Goal: Information Seeking & Learning: Learn about a topic

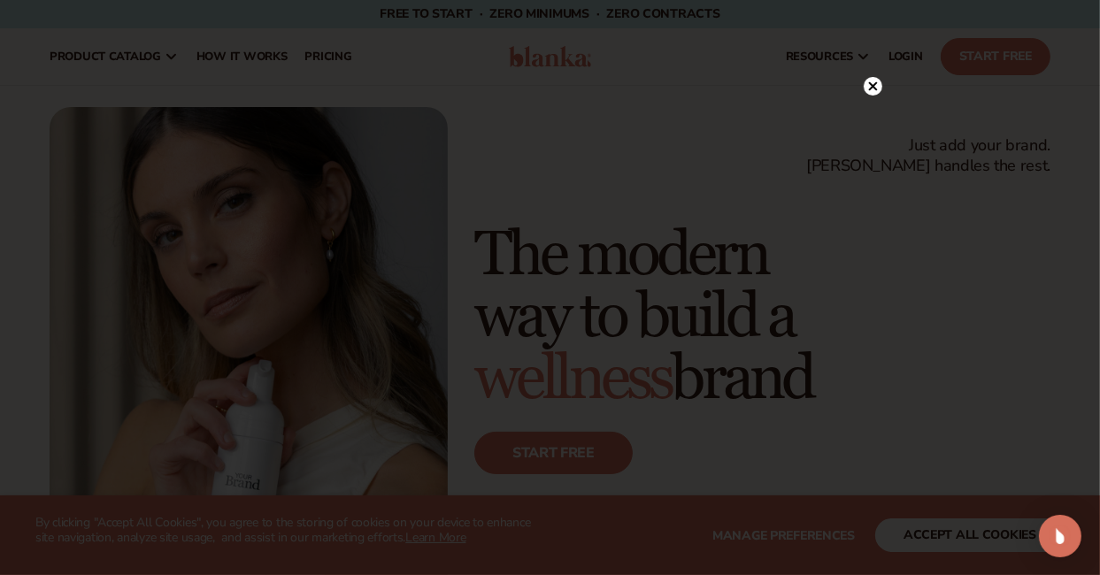
click at [868, 87] on circle at bounding box center [873, 86] width 19 height 19
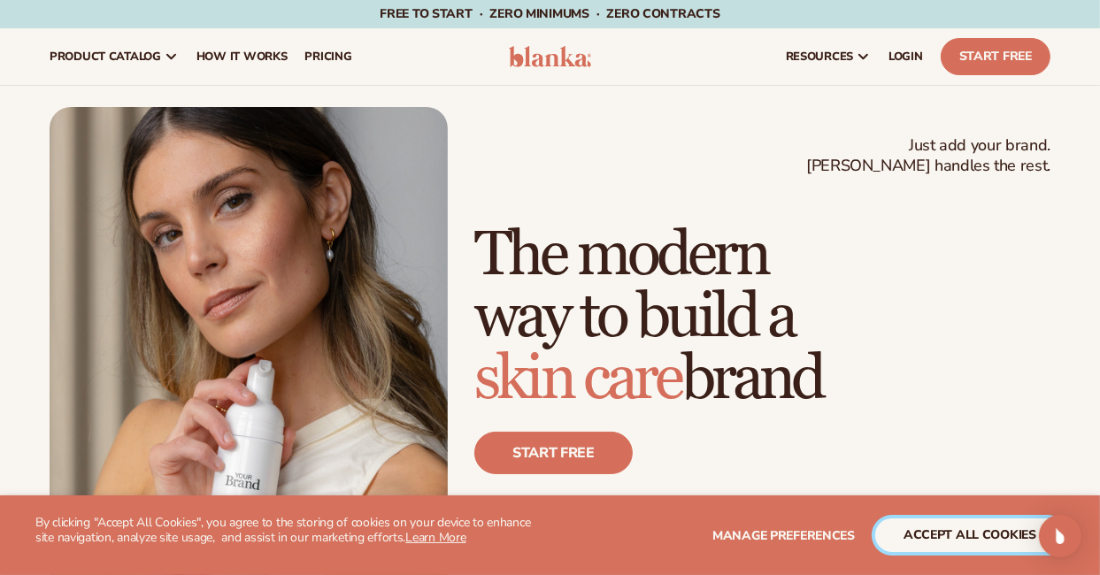
click at [981, 519] on button "accept all cookies" at bounding box center [969, 536] width 189 height 34
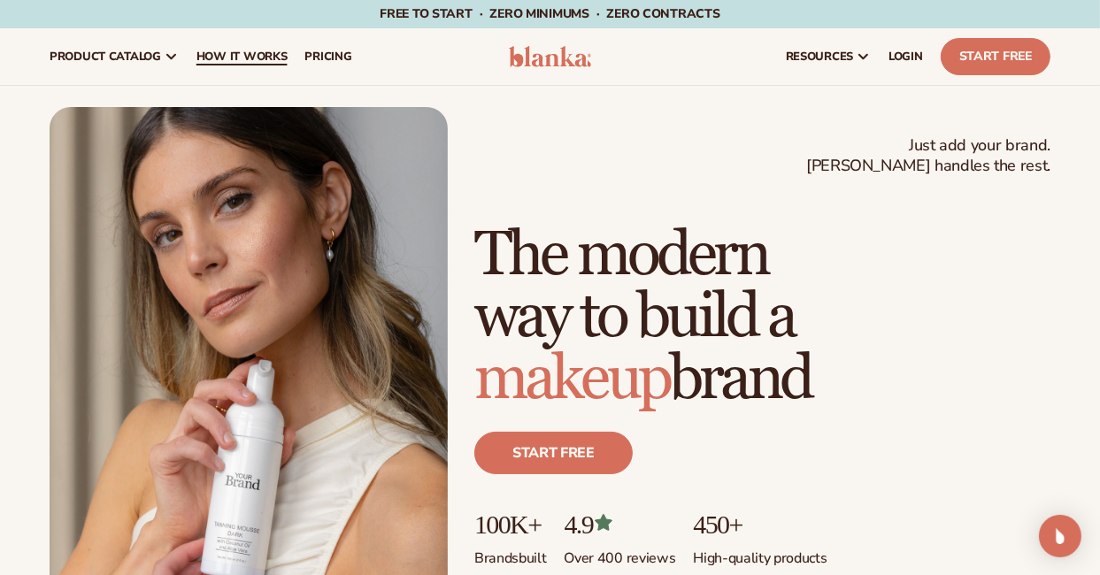
click at [280, 65] on link "How It Works" at bounding box center [242, 56] width 109 height 57
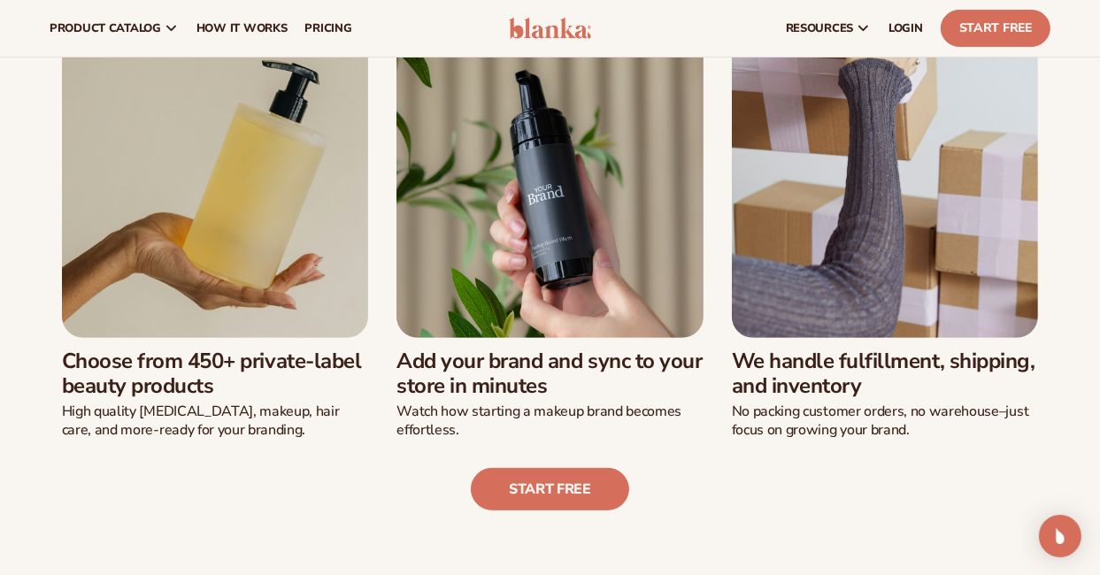
scroll to position [443, 0]
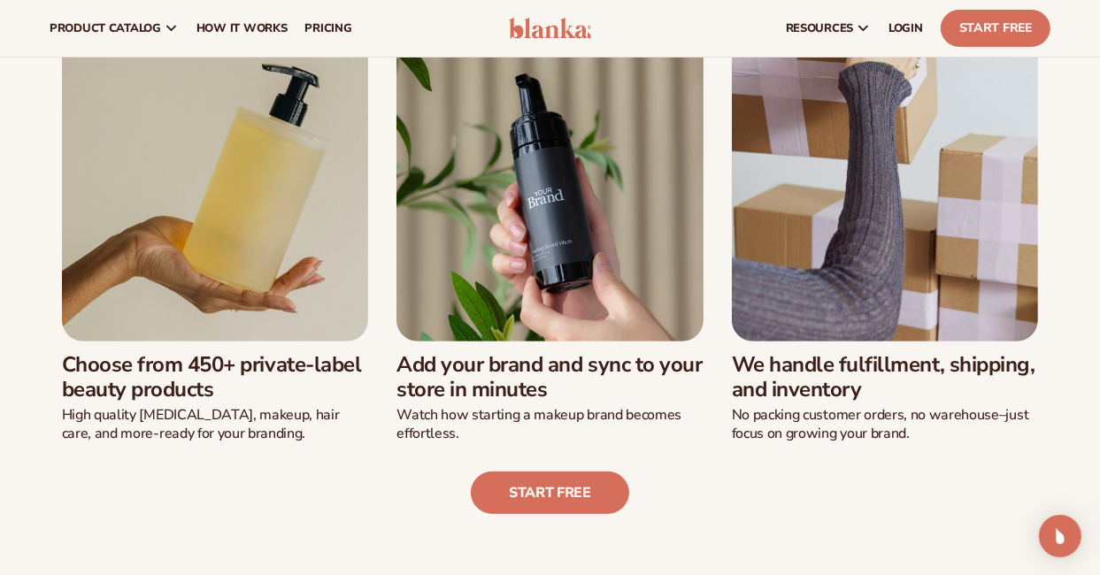
click at [256, 296] on img at bounding box center [215, 188] width 307 height 307
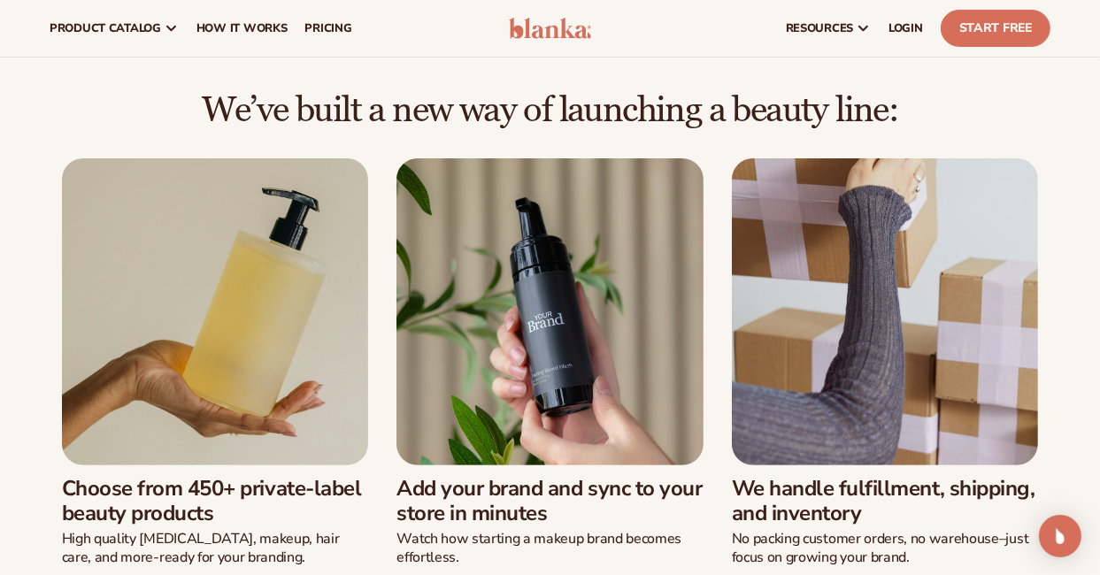
scroll to position [177, 0]
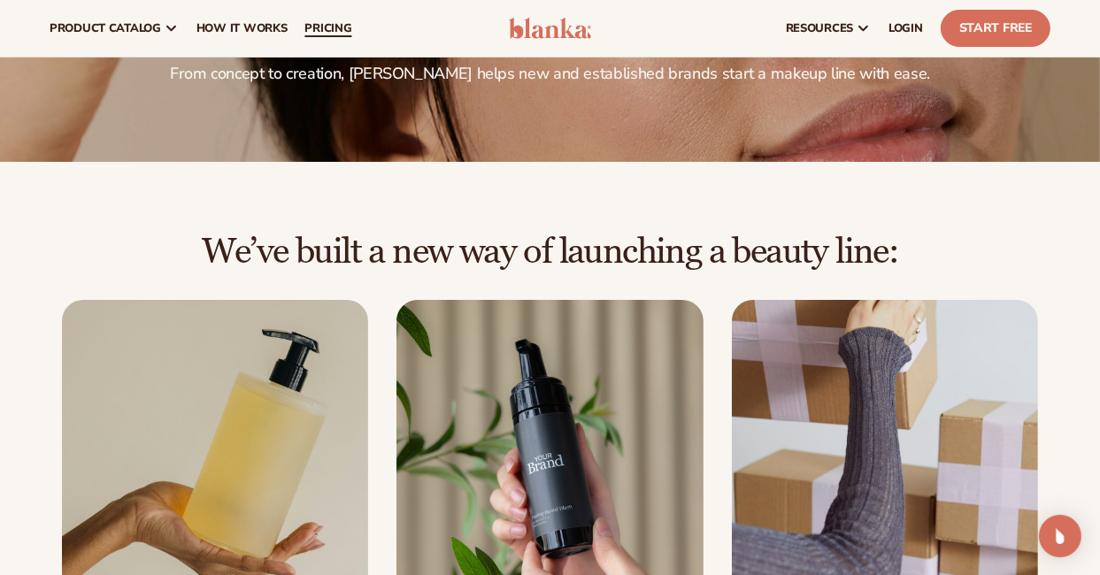
click at [333, 21] on span "pricing" at bounding box center [327, 28] width 47 height 14
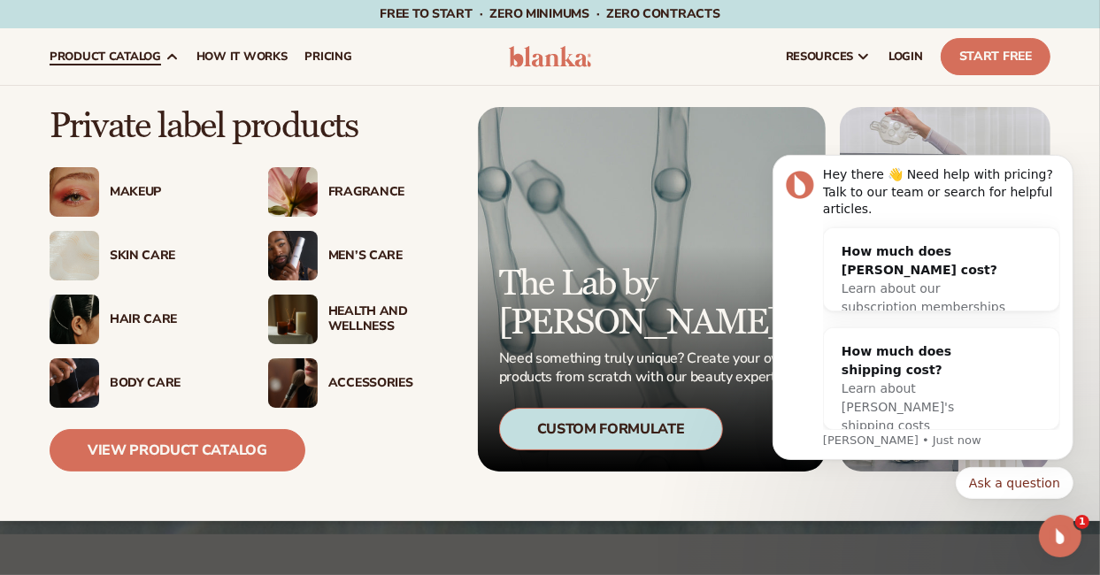
click at [97, 252] on img at bounding box center [75, 256] width 50 height 50
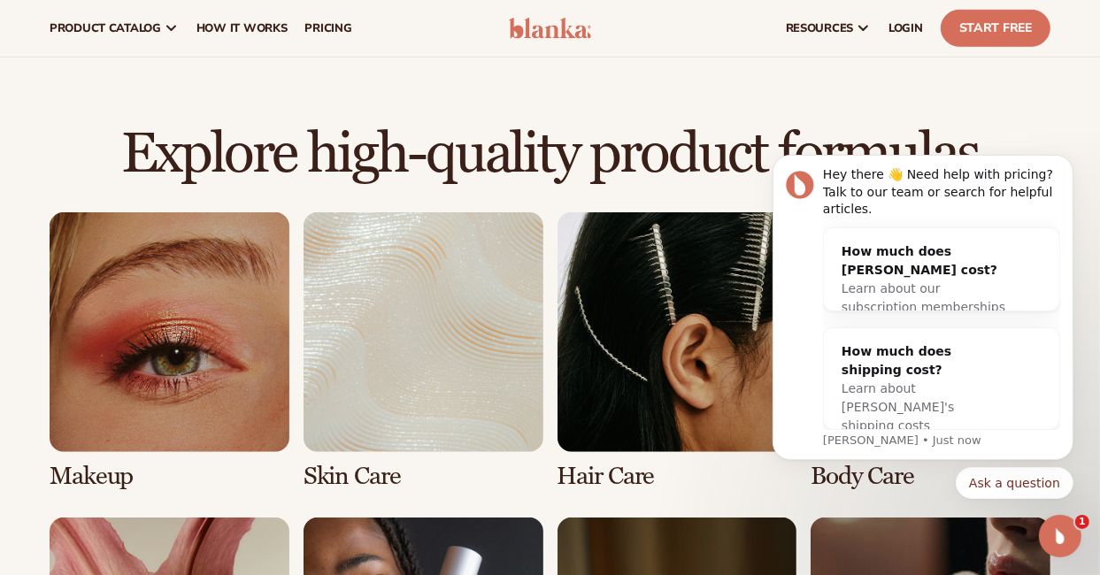
scroll to position [1116, 0]
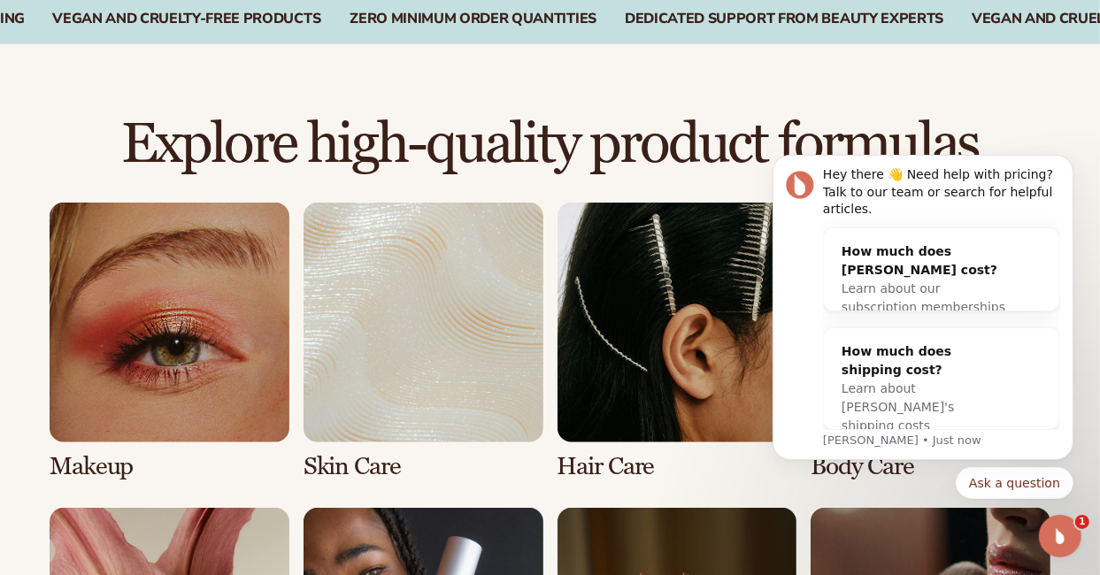
click at [199, 355] on link "1 / 8" at bounding box center [170, 342] width 240 height 278
click at [163, 385] on link "1 / 8" at bounding box center [170, 342] width 240 height 278
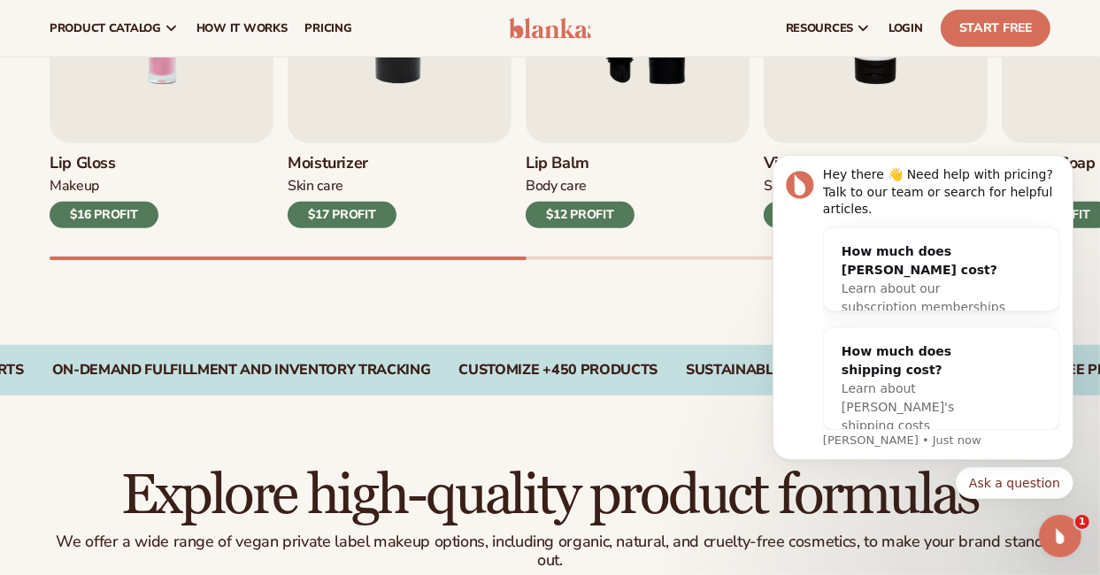
scroll to position [637, 0]
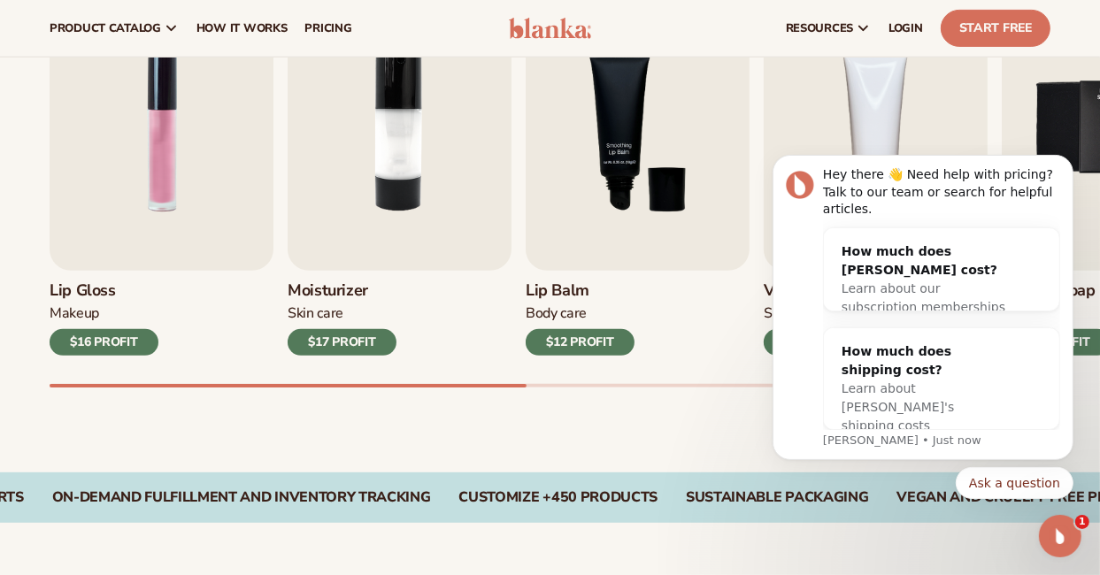
drag, startPoint x: 1105, startPoint y: 63, endPoint x: 344, endPoint y: 3, distance: 762.6
click at [343, 351] on div "$17 PROFIT" at bounding box center [342, 342] width 109 height 27
click at [366, 190] on img "2 / 9" at bounding box center [400, 128] width 224 height 286
click at [425, 222] on img "2 / 9" at bounding box center [400, 128] width 224 height 286
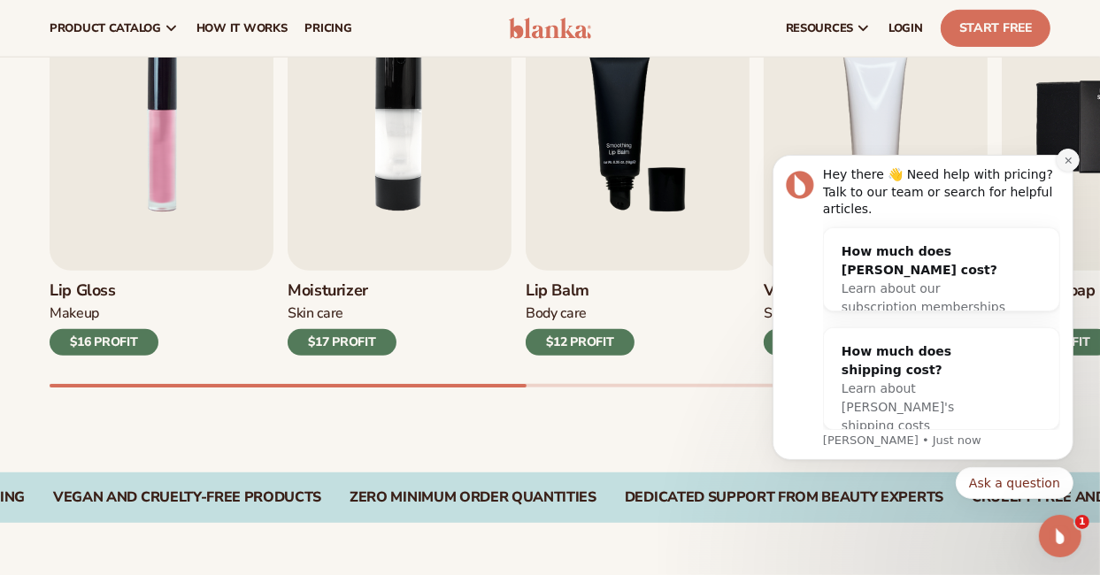
click at [1066, 165] on icon "Dismiss notification" at bounding box center [1068, 160] width 10 height 10
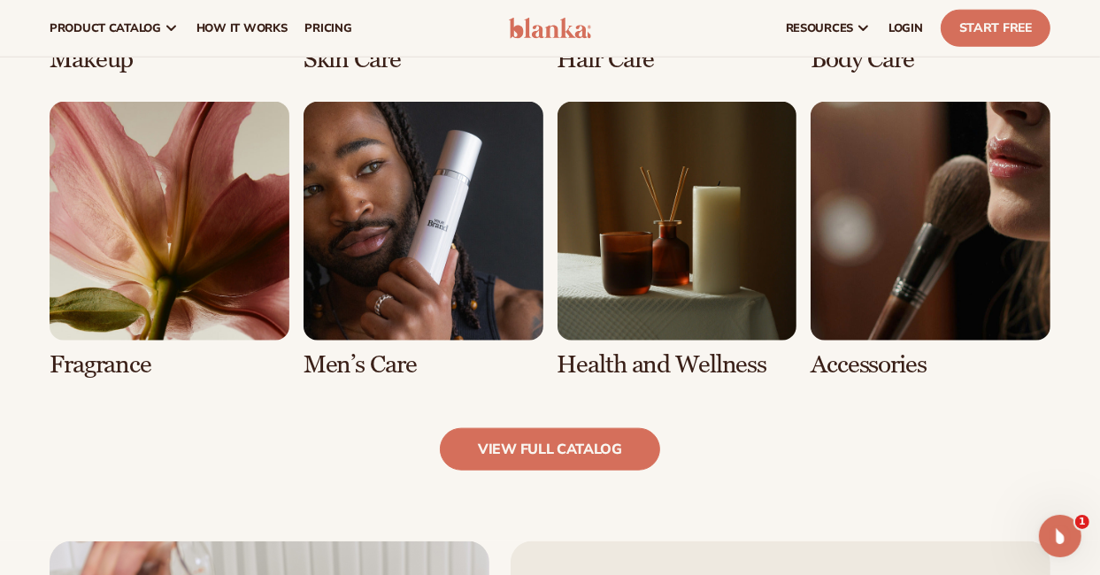
scroll to position [1500, 0]
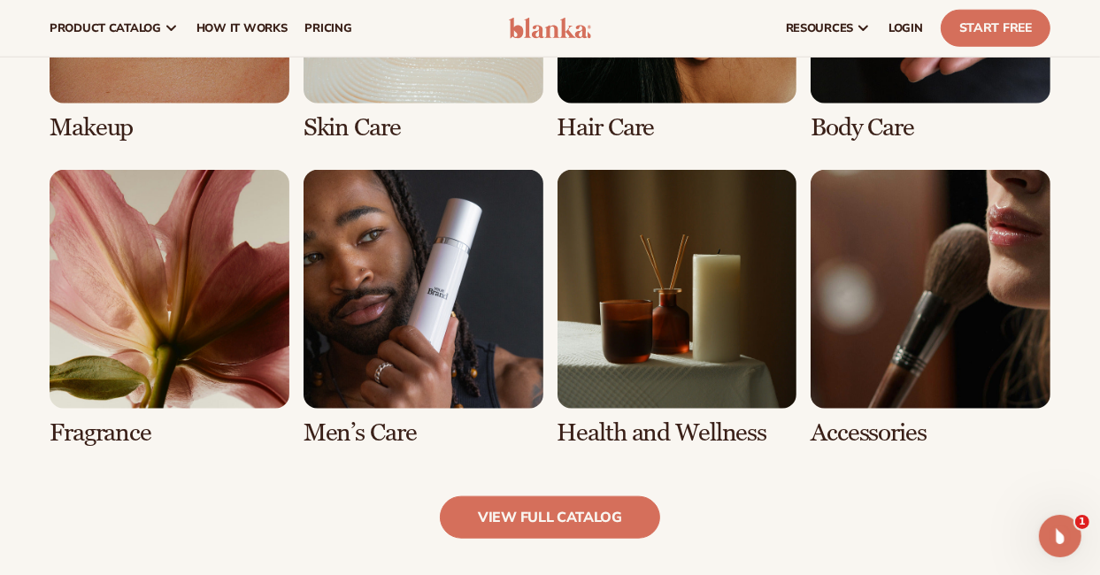
click at [99, 327] on link "5 / 8" at bounding box center [170, 309] width 240 height 278
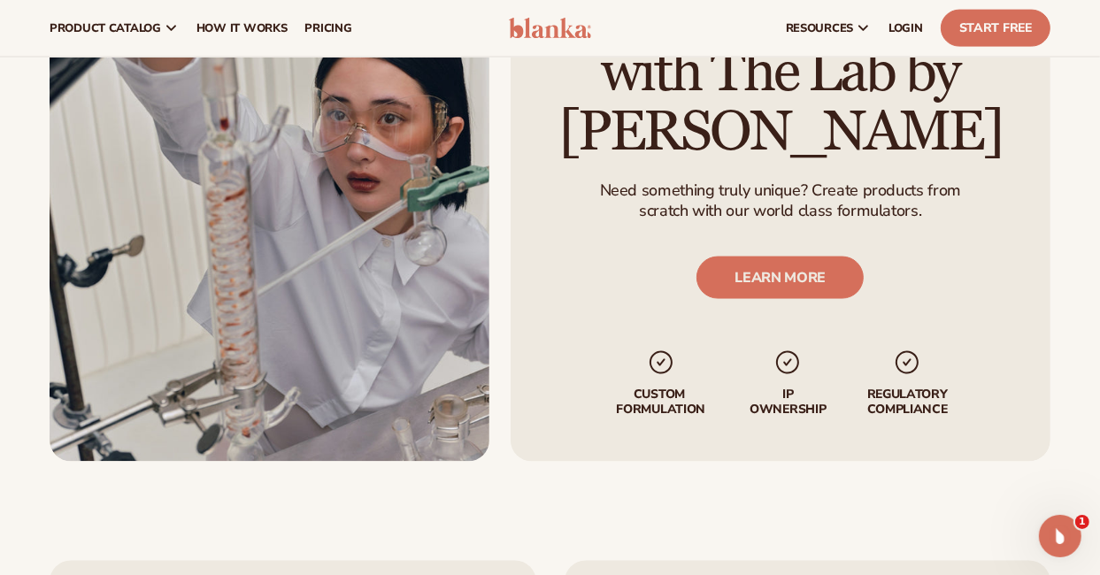
scroll to position [2110, 0]
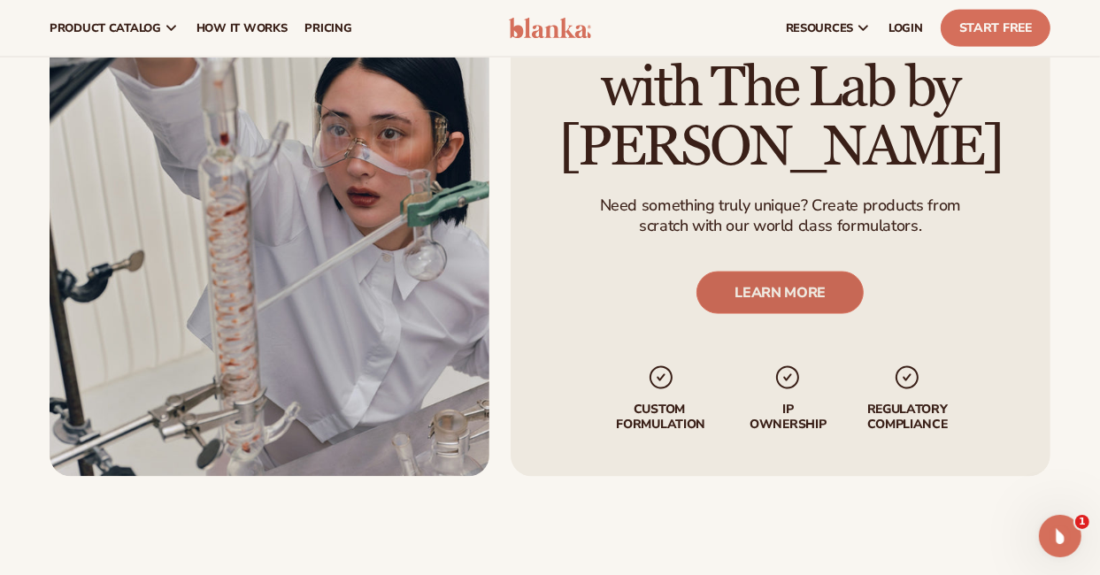
click at [818, 280] on link "LEARN MORE" at bounding box center [780, 293] width 167 height 42
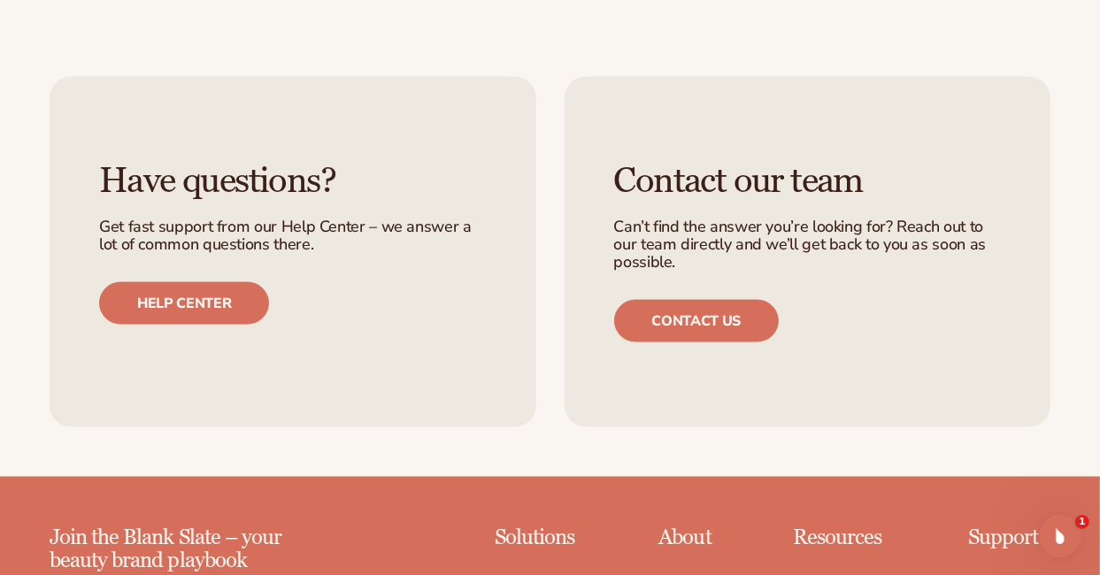
scroll to position [2390, 0]
